Goal: Task Accomplishment & Management: Manage account settings

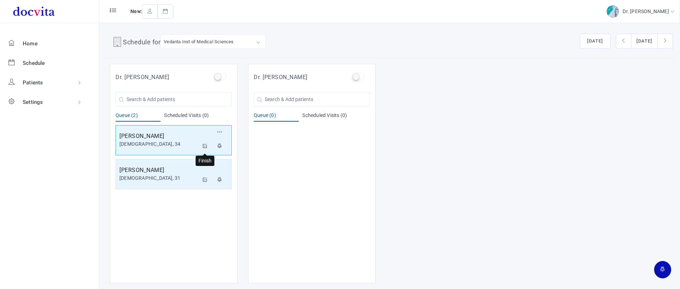
click at [203, 144] on icon at bounding box center [205, 145] width 5 height 5
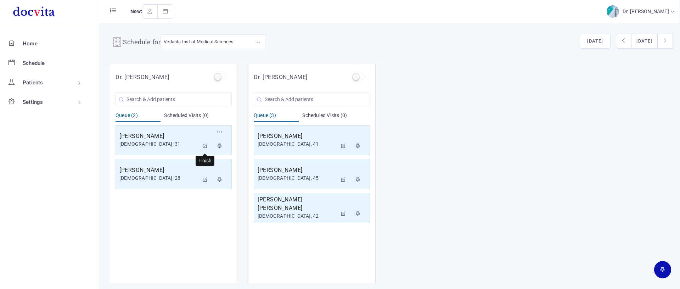
click at [204, 146] on icon at bounding box center [205, 145] width 5 height 5
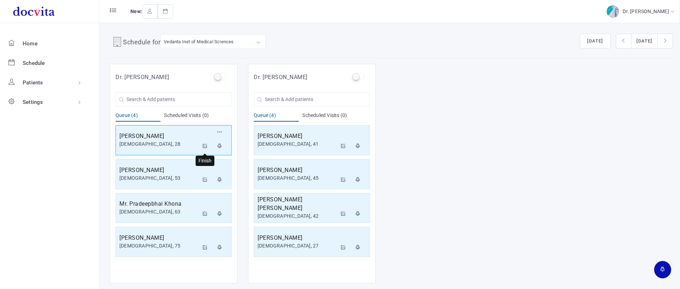
click at [207, 144] on icon at bounding box center [205, 145] width 5 height 5
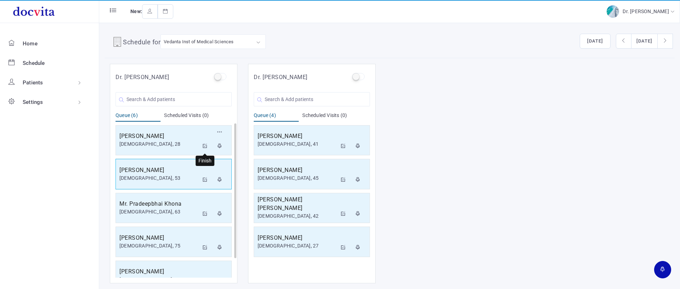
drag, startPoint x: 204, startPoint y: 147, endPoint x: 204, endPoint y: 151, distance: 4.3
click at [204, 147] on icon at bounding box center [205, 145] width 5 height 5
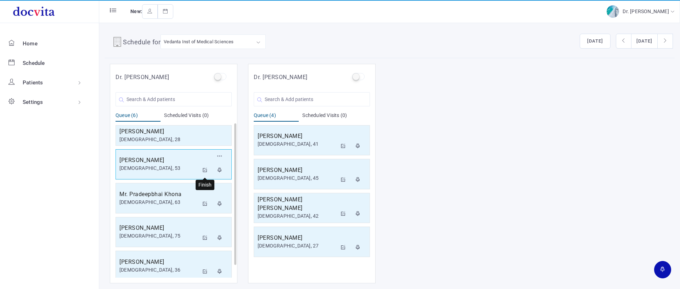
click at [204, 169] on icon at bounding box center [205, 170] width 5 height 5
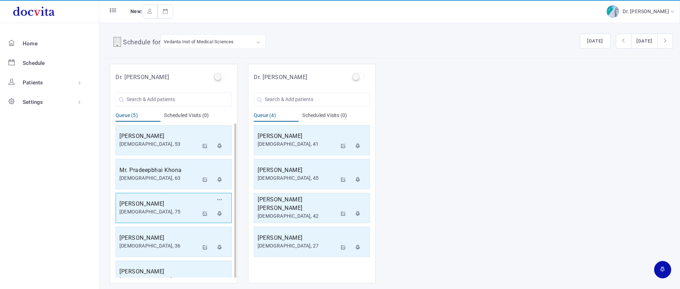
click at [204, 193] on div "[PERSON_NAME] [DEMOGRAPHIC_DATA], 75 Reschedule Cancel" at bounding box center [173, 208] width 116 height 30
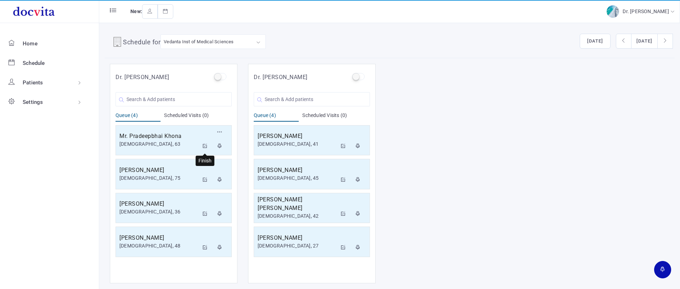
click at [205, 146] on icon at bounding box center [205, 145] width 5 height 5
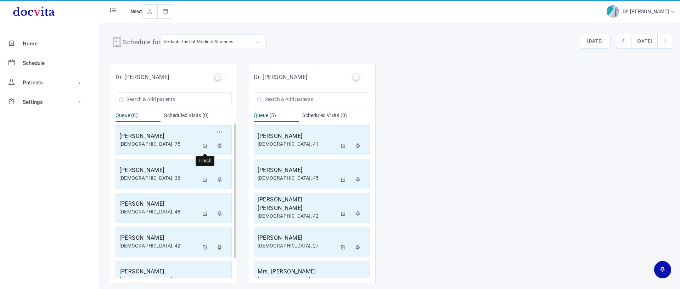
click at [204, 145] on icon at bounding box center [205, 145] width 5 height 5
click at [204, 144] on icon at bounding box center [205, 145] width 5 height 5
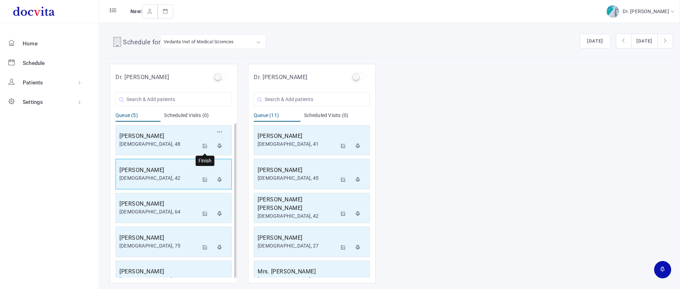
drag, startPoint x: 207, startPoint y: 146, endPoint x: 208, endPoint y: 151, distance: 4.7
click at [207, 146] on icon at bounding box center [205, 145] width 5 height 5
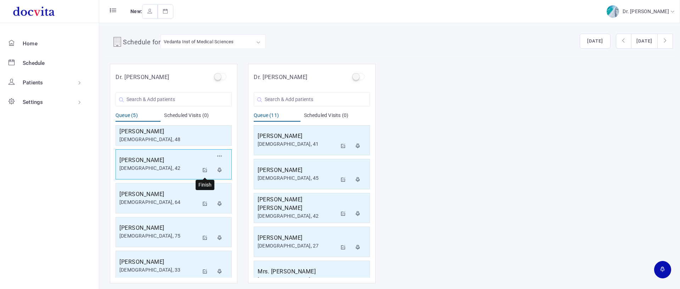
click at [205, 167] on button at bounding box center [205, 170] width 13 height 14
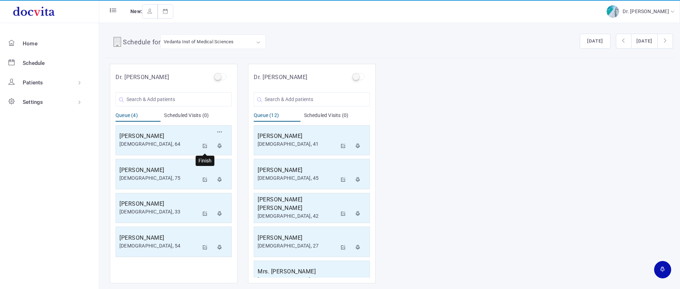
click at [206, 147] on icon at bounding box center [205, 145] width 5 height 5
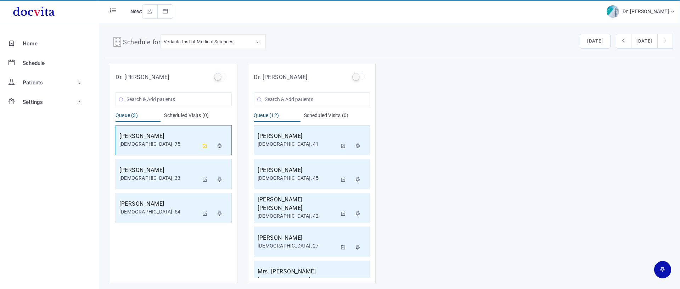
click at [205, 146] on icon at bounding box center [205, 145] width 5 height 5
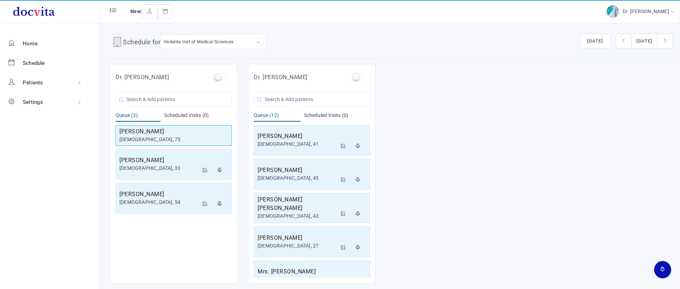
click at [205, 147] on div "[PERSON_NAME] [DEMOGRAPHIC_DATA], 75 [PERSON_NAME] [DEMOGRAPHIC_DATA], 33 Resch…" at bounding box center [173, 169] width 116 height 92
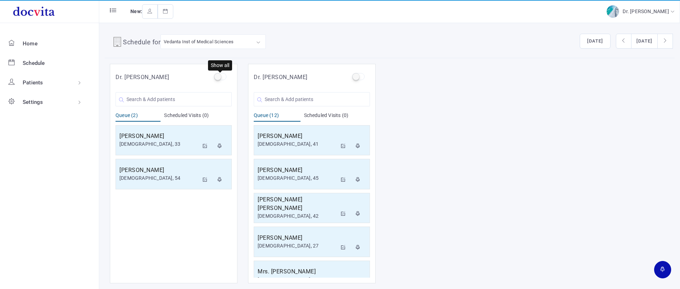
click at [217, 74] on label at bounding box center [220, 76] width 12 height 7
click at [217, 74] on input "checkbox" at bounding box center [216, 75] width 5 height 5
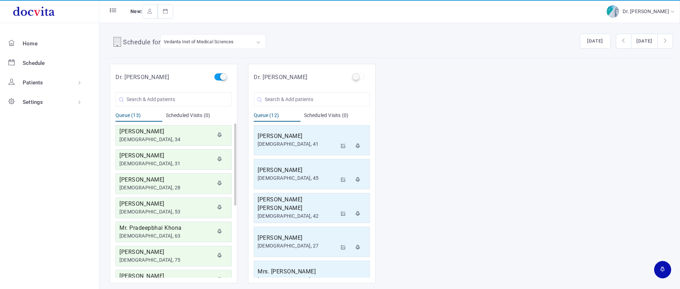
click at [223, 77] on label at bounding box center [220, 76] width 12 height 7
click at [219, 77] on input "checkbox" at bounding box center [216, 75] width 5 height 5
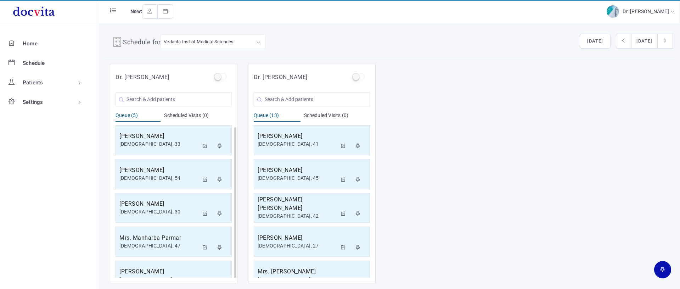
click at [214, 73] on input "checkbox" at bounding box center [216, 75] width 5 height 5
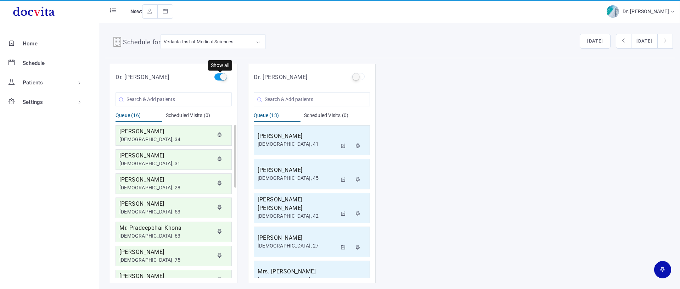
click at [219, 78] on label at bounding box center [220, 76] width 12 height 7
click at [219, 78] on input "checkbox" at bounding box center [216, 75] width 5 height 5
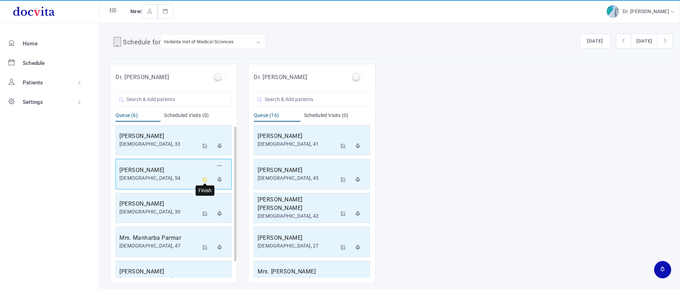
click at [206, 177] on icon at bounding box center [205, 179] width 5 height 5
drag, startPoint x: 204, startPoint y: 176, endPoint x: 232, endPoint y: 65, distance: 114.4
click at [204, 177] on icon at bounding box center [205, 179] width 5 height 5
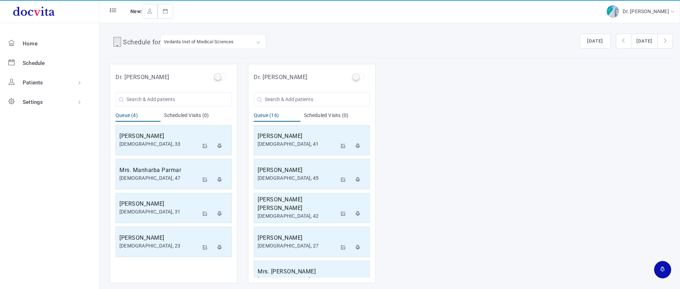
click at [98, 210] on ul "Home Schedule Patients All Patients Patient Groups Settings User Accounts Proto…" at bounding box center [49, 156] width 99 height 266
click at [204, 178] on icon at bounding box center [205, 179] width 5 height 5
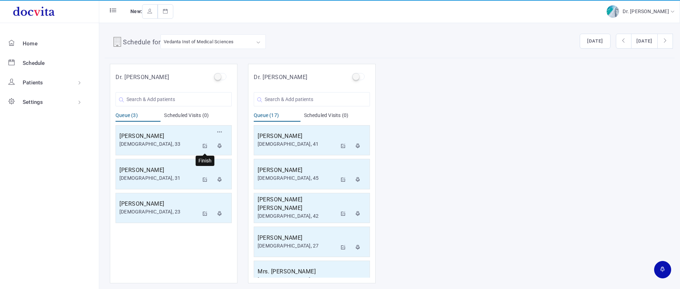
click at [206, 146] on icon at bounding box center [205, 145] width 5 height 5
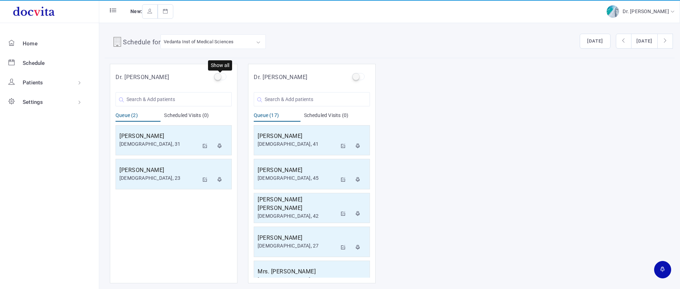
click at [219, 76] on label at bounding box center [220, 76] width 12 height 7
click at [219, 76] on input "checkbox" at bounding box center [216, 75] width 5 height 5
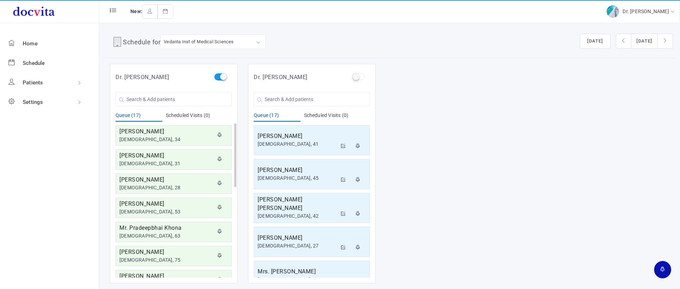
click at [219, 76] on label at bounding box center [220, 76] width 12 height 7
click at [219, 76] on input "checkbox" at bounding box center [216, 75] width 5 height 5
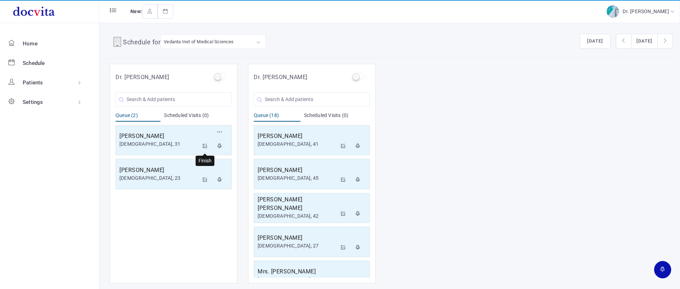
drag, startPoint x: 205, startPoint y: 145, endPoint x: 212, endPoint y: 123, distance: 23.4
click at [205, 145] on icon at bounding box center [205, 145] width 5 height 5
click at [208, 144] on button at bounding box center [205, 146] width 13 height 14
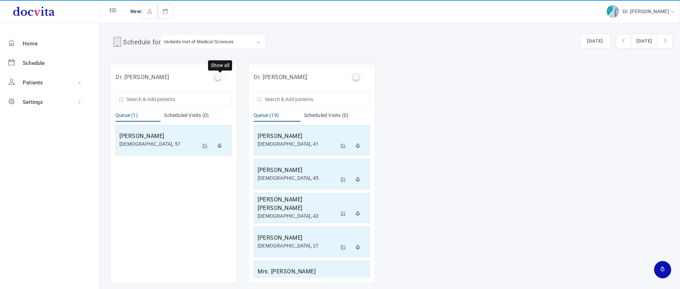
click at [220, 75] on label at bounding box center [220, 76] width 12 height 7
click at [219, 75] on input "checkbox" at bounding box center [216, 75] width 5 height 5
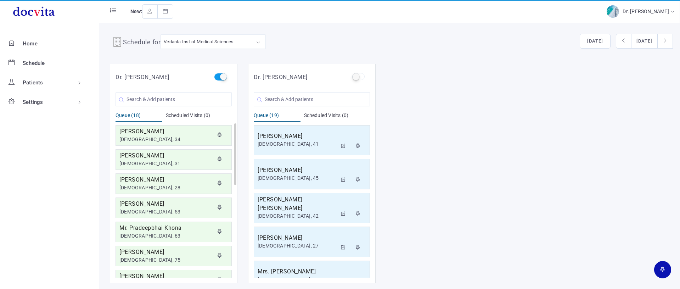
click at [222, 75] on label at bounding box center [220, 76] width 12 height 7
click at [219, 75] on input "checkbox" at bounding box center [216, 75] width 5 height 5
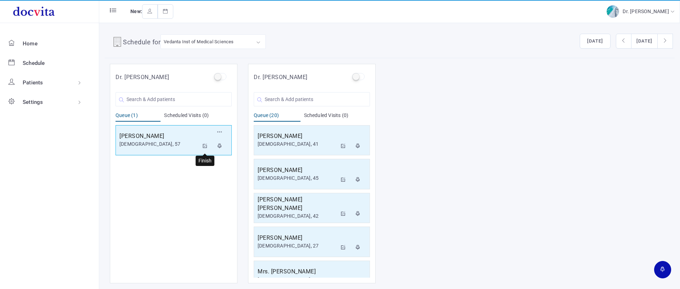
click at [206, 145] on icon at bounding box center [205, 145] width 5 height 5
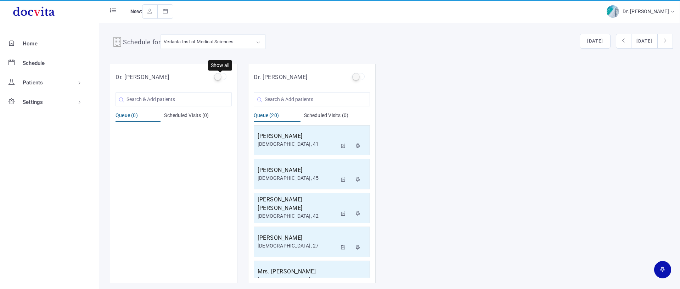
click at [220, 77] on label at bounding box center [220, 76] width 12 height 7
click at [219, 77] on input "checkbox" at bounding box center [216, 75] width 5 height 5
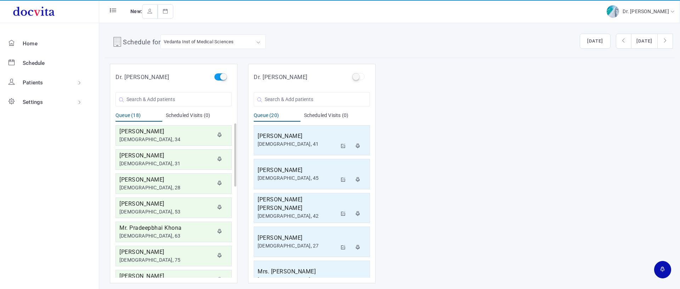
click at [225, 77] on label at bounding box center [220, 76] width 12 height 7
click at [219, 77] on input "checkbox" at bounding box center [216, 75] width 5 height 5
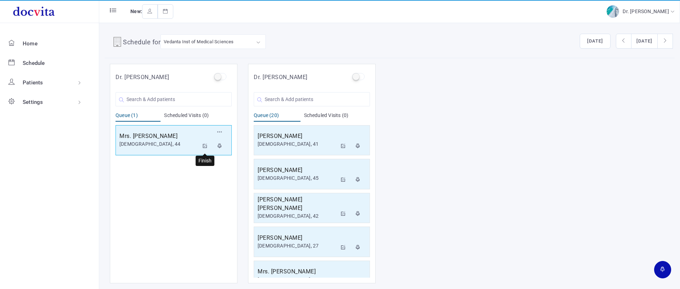
drag, startPoint x: 205, startPoint y: 145, endPoint x: 209, endPoint y: 140, distance: 6.9
click at [205, 145] on icon at bounding box center [205, 145] width 5 height 5
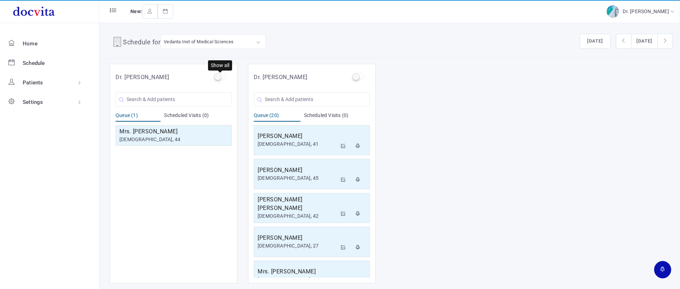
click at [218, 78] on label at bounding box center [220, 76] width 12 height 7
click at [218, 78] on input "checkbox" at bounding box center [216, 75] width 5 height 5
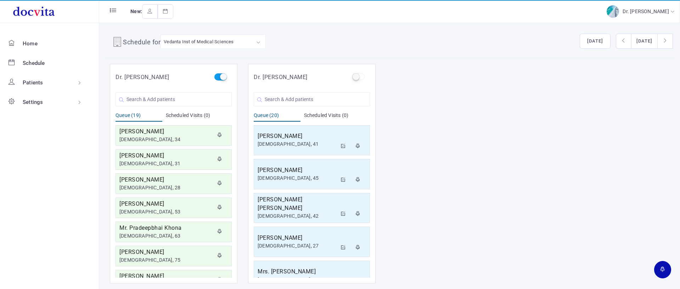
click at [224, 77] on label at bounding box center [220, 76] width 12 height 7
click at [219, 77] on input "checkbox" at bounding box center [216, 75] width 5 height 5
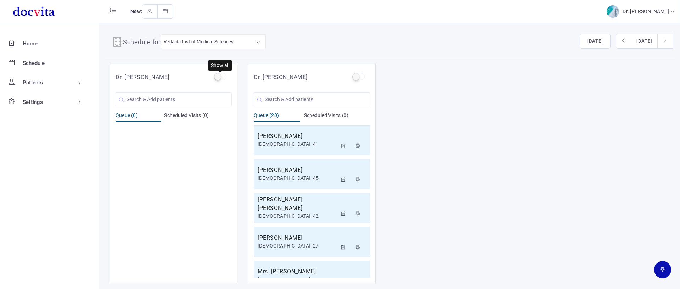
click at [219, 77] on label at bounding box center [220, 76] width 12 height 7
click at [219, 77] on input "checkbox" at bounding box center [216, 75] width 5 height 5
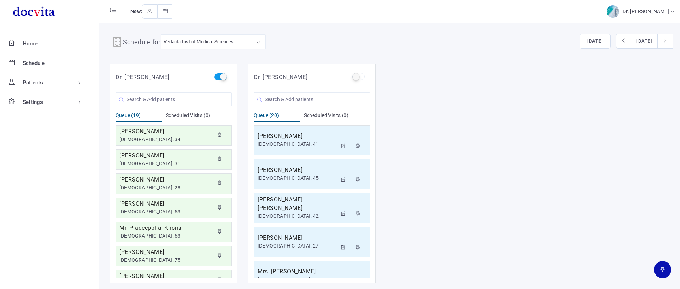
click at [224, 78] on label at bounding box center [220, 76] width 12 height 7
click at [219, 78] on input "checkbox" at bounding box center [216, 75] width 5 height 5
checkbox input "false"
